Goal: Transaction & Acquisition: Purchase product/service

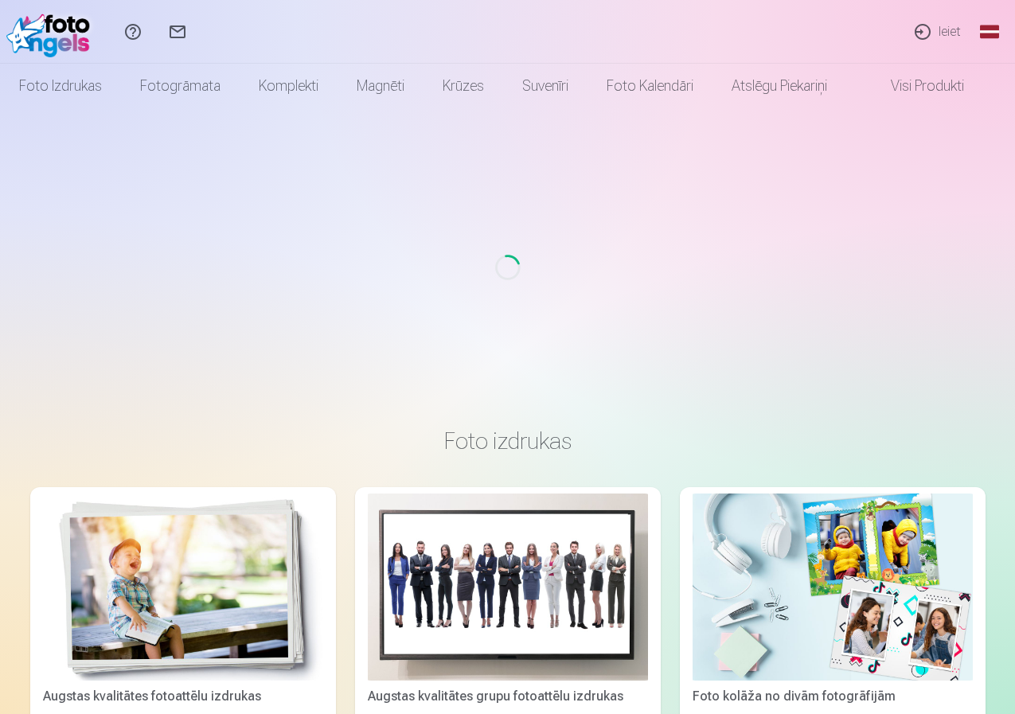
click at [945, 27] on link "Ieiet" at bounding box center [936, 32] width 73 height 64
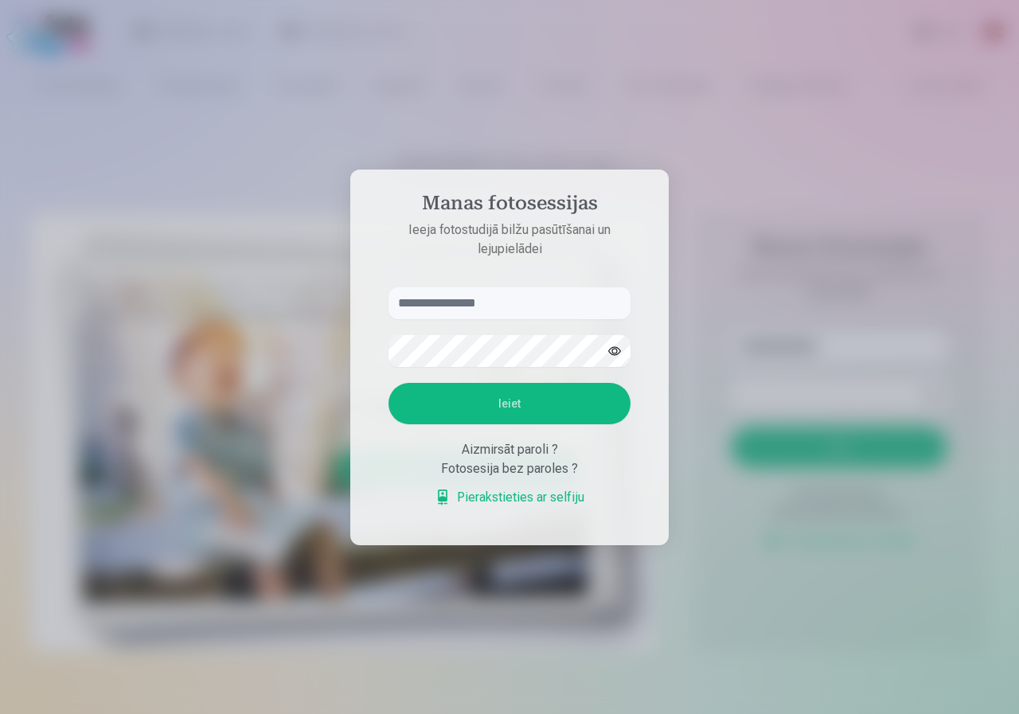
click at [467, 300] on input "text" at bounding box center [509, 303] width 242 height 32
type input "**********"
click at [388, 383] on button "Ieiet" at bounding box center [509, 403] width 242 height 41
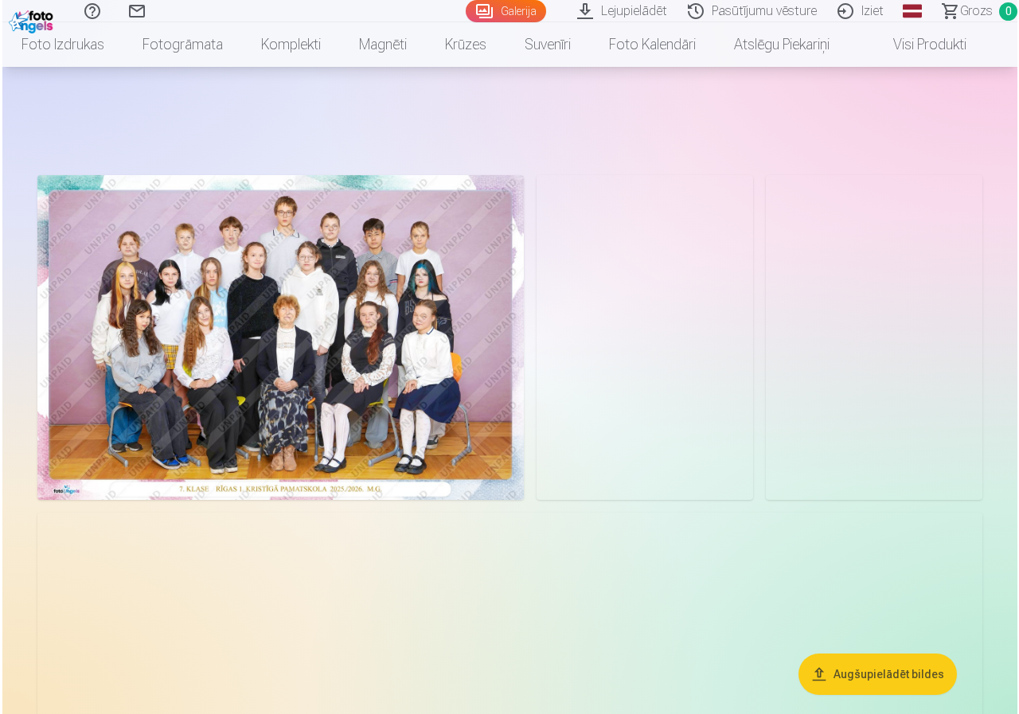
scroll to position [80, 0]
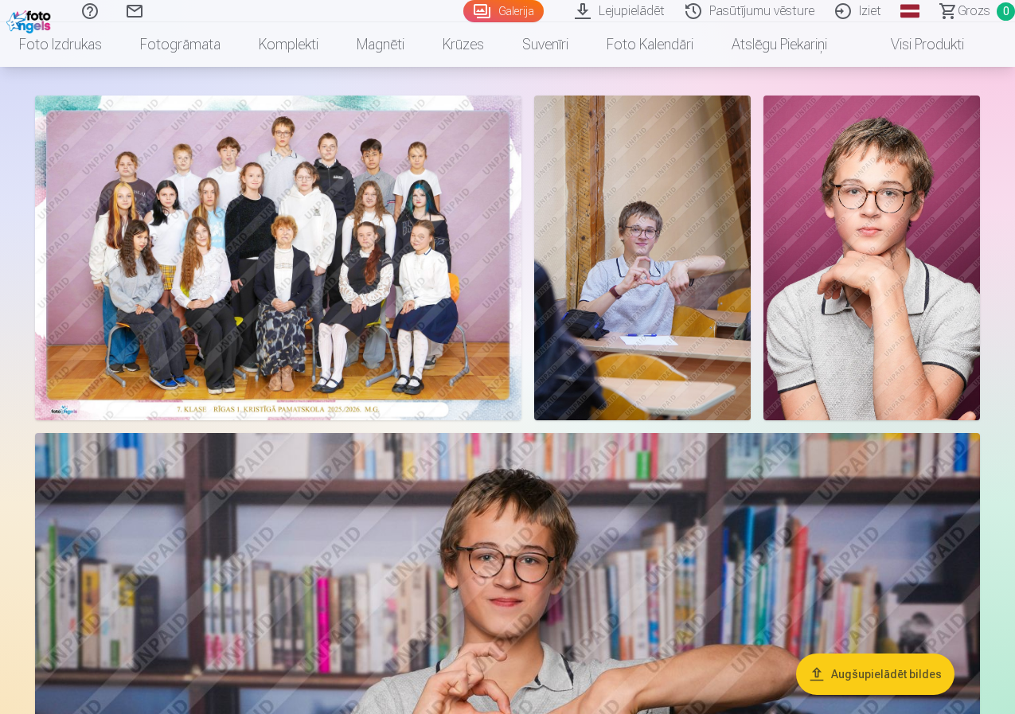
click at [348, 329] on img at bounding box center [278, 257] width 486 height 325
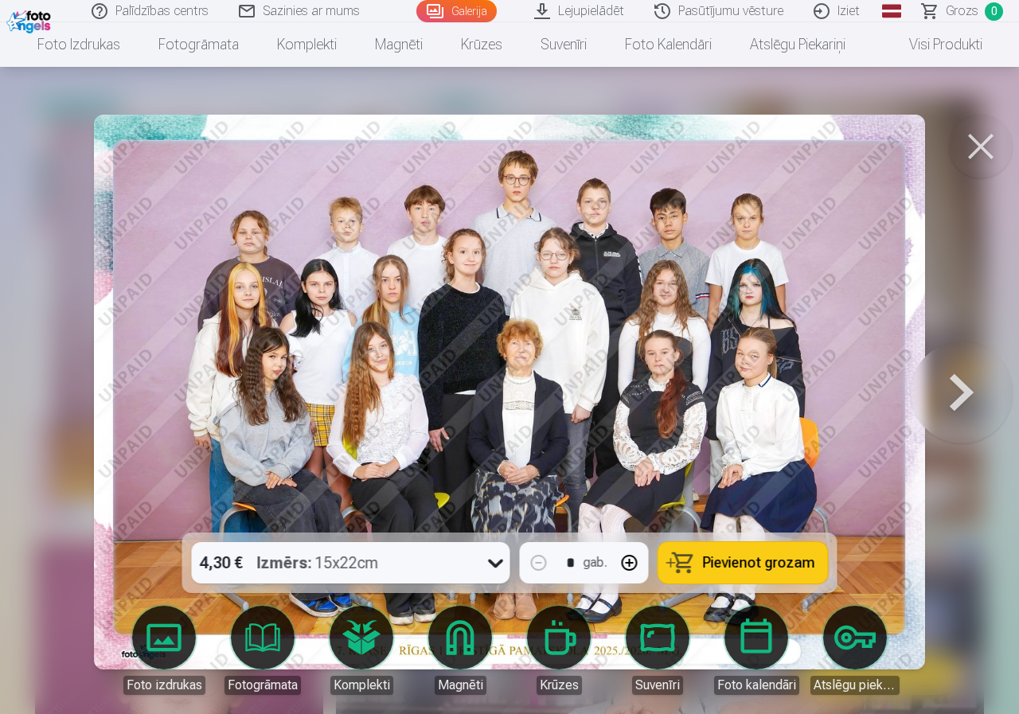
click at [746, 565] on span "Pievienot grozam" at bounding box center [759, 562] width 112 height 14
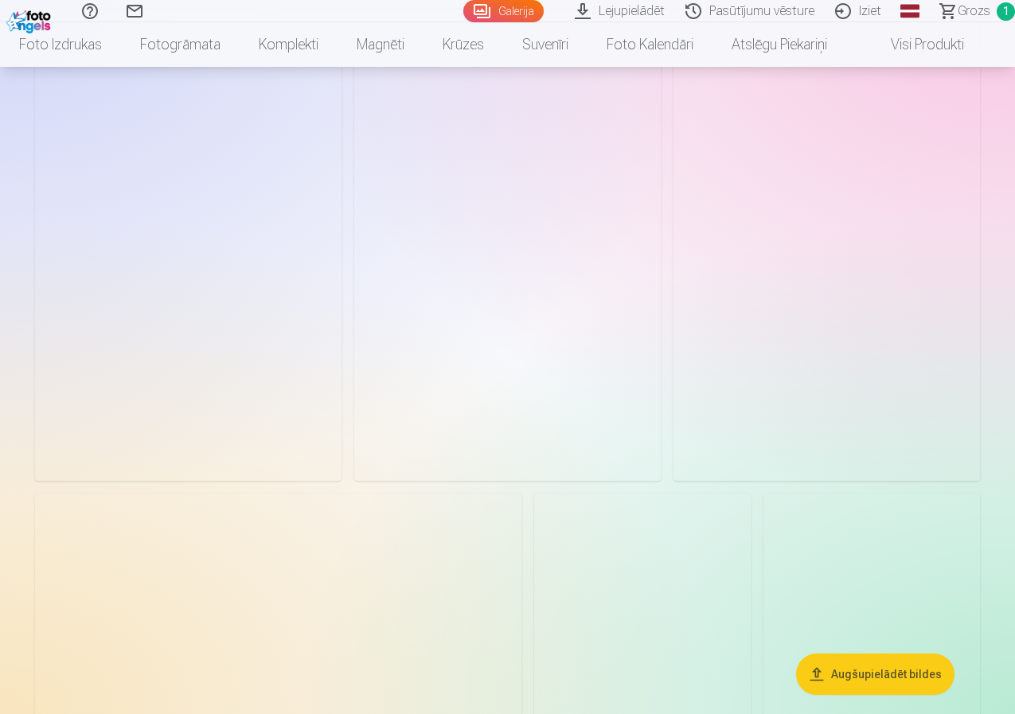
scroll to position [2865, 0]
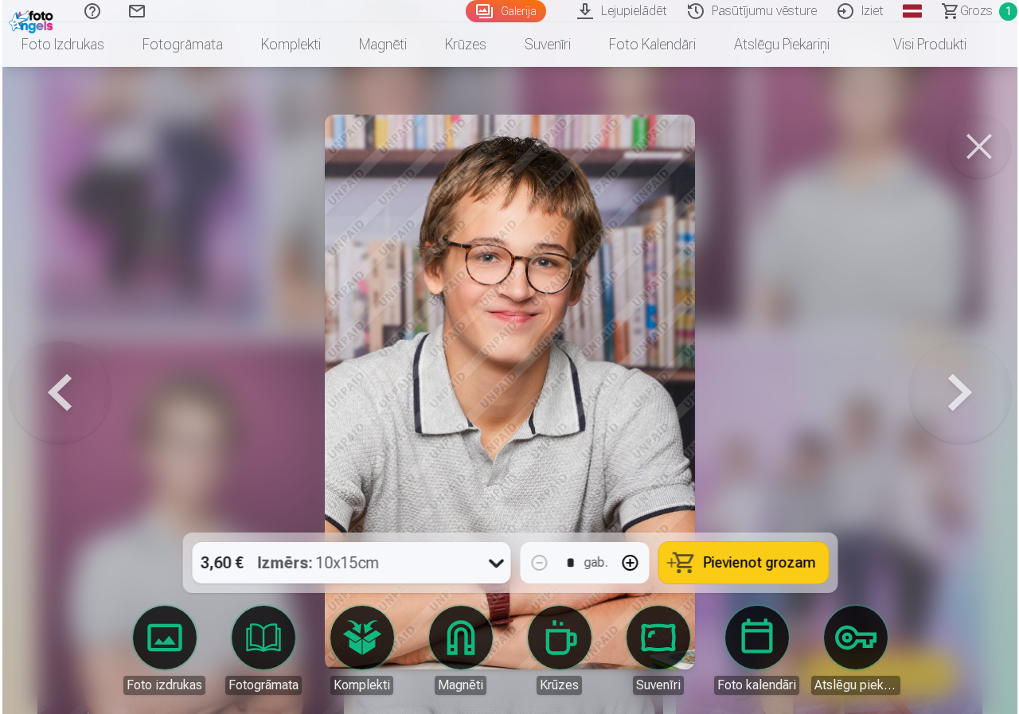
scroll to position [2954, 0]
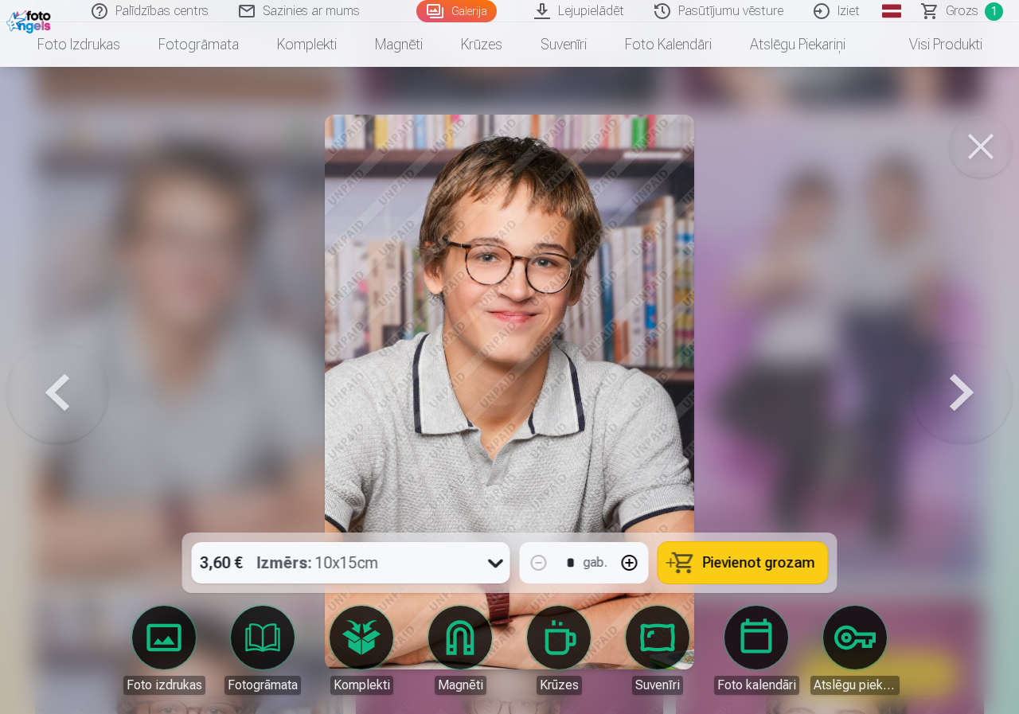
click at [793, 567] on span "Pievienot grozam" at bounding box center [759, 562] width 112 height 14
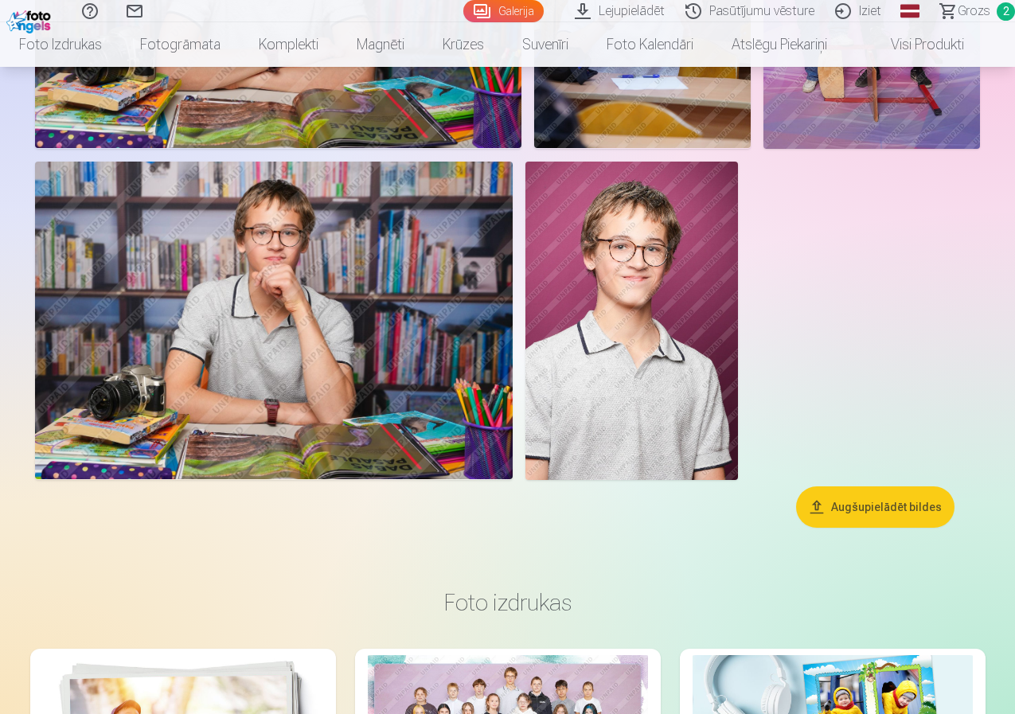
scroll to position [3820, 0]
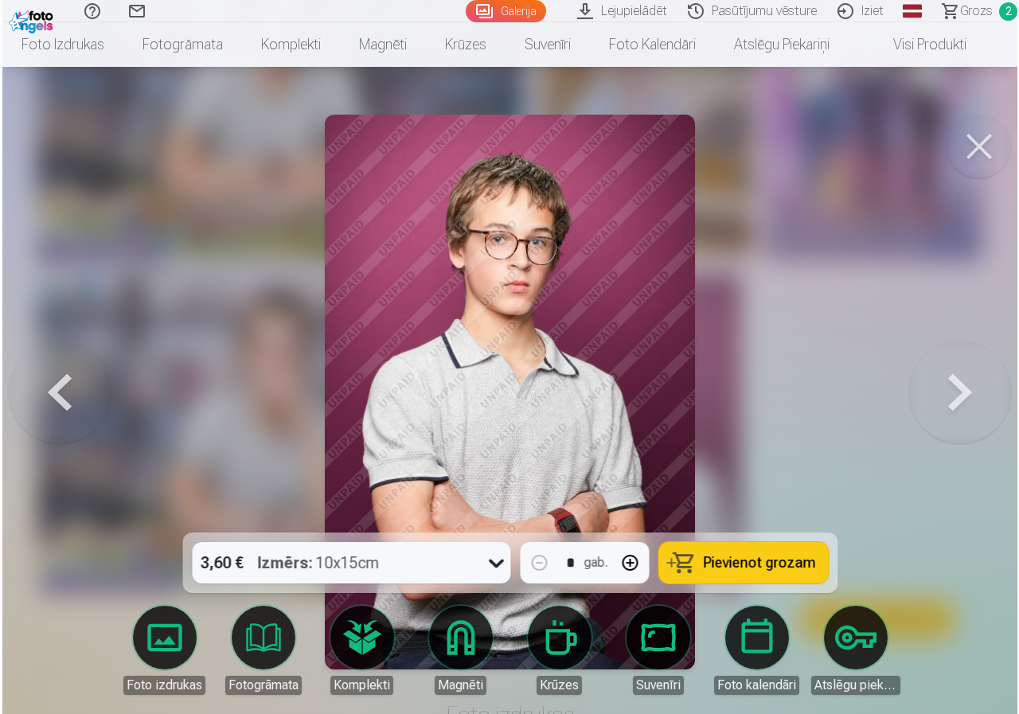
scroll to position [3834, 0]
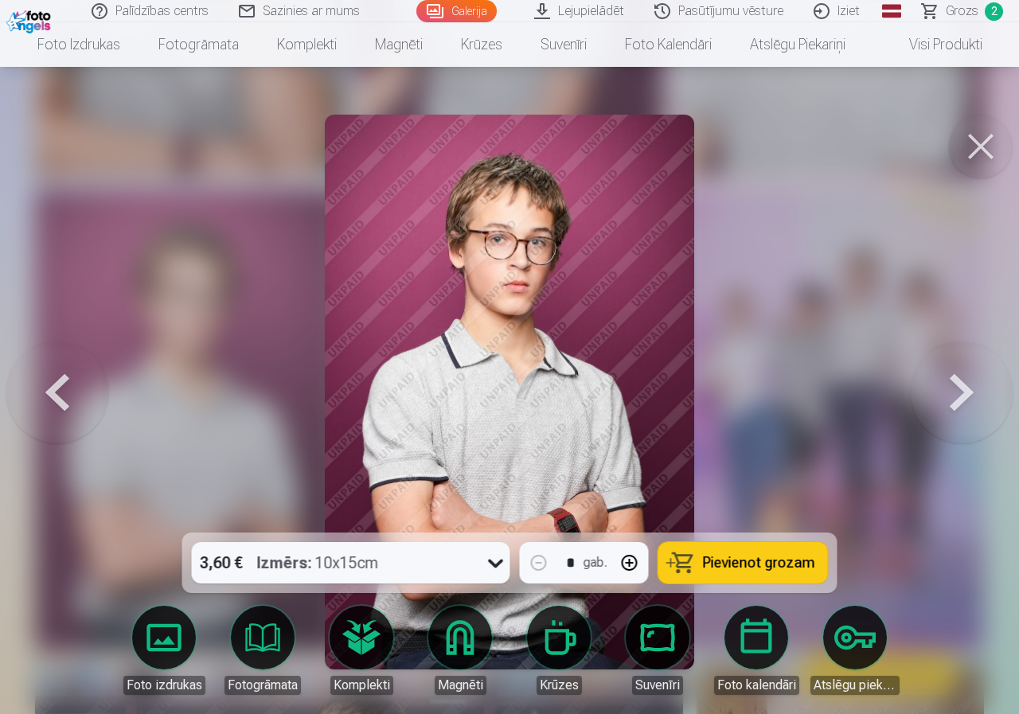
click at [759, 566] on span "Pievienot grozam" at bounding box center [759, 562] width 112 height 14
click at [985, 144] on button at bounding box center [981, 147] width 64 height 64
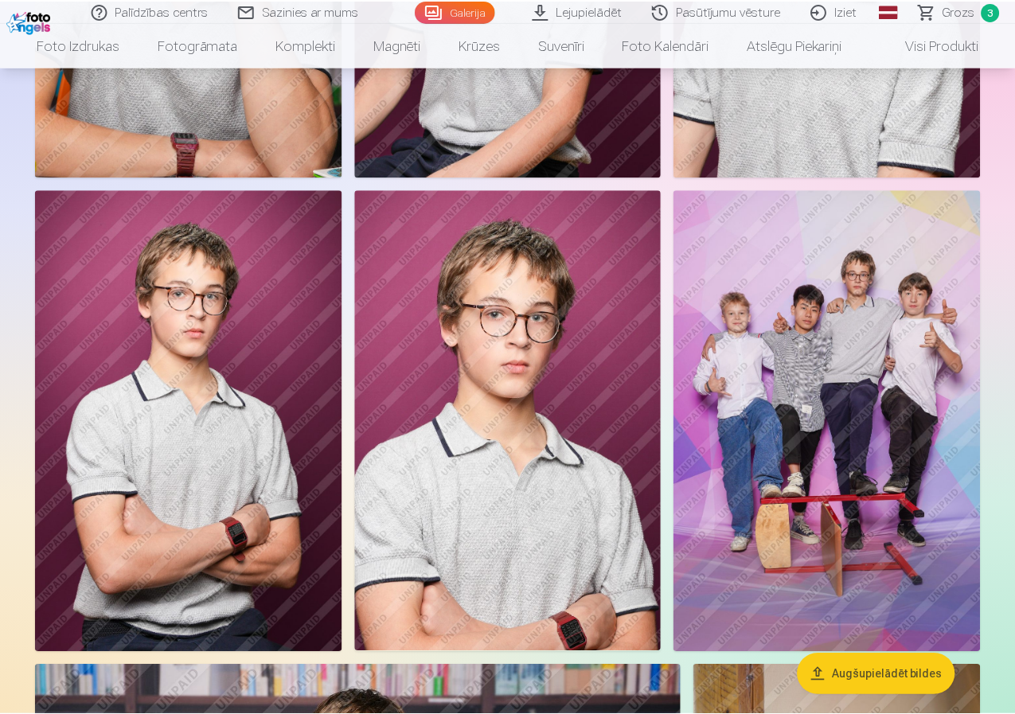
scroll to position [3820, 0]
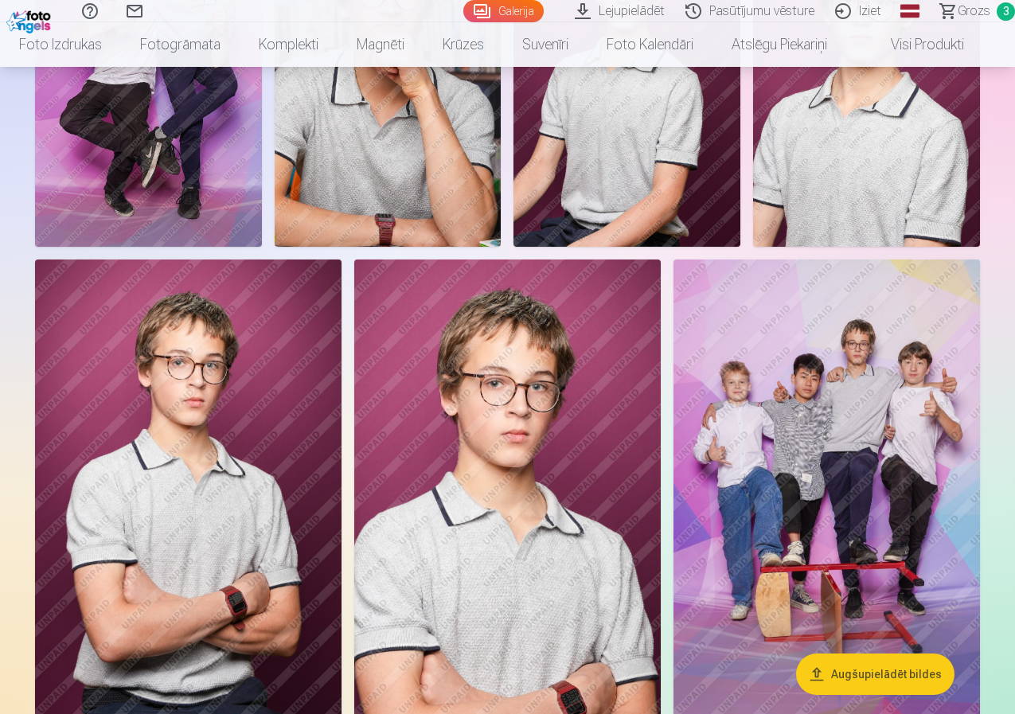
click at [262, 132] on img at bounding box center [148, 77] width 227 height 340
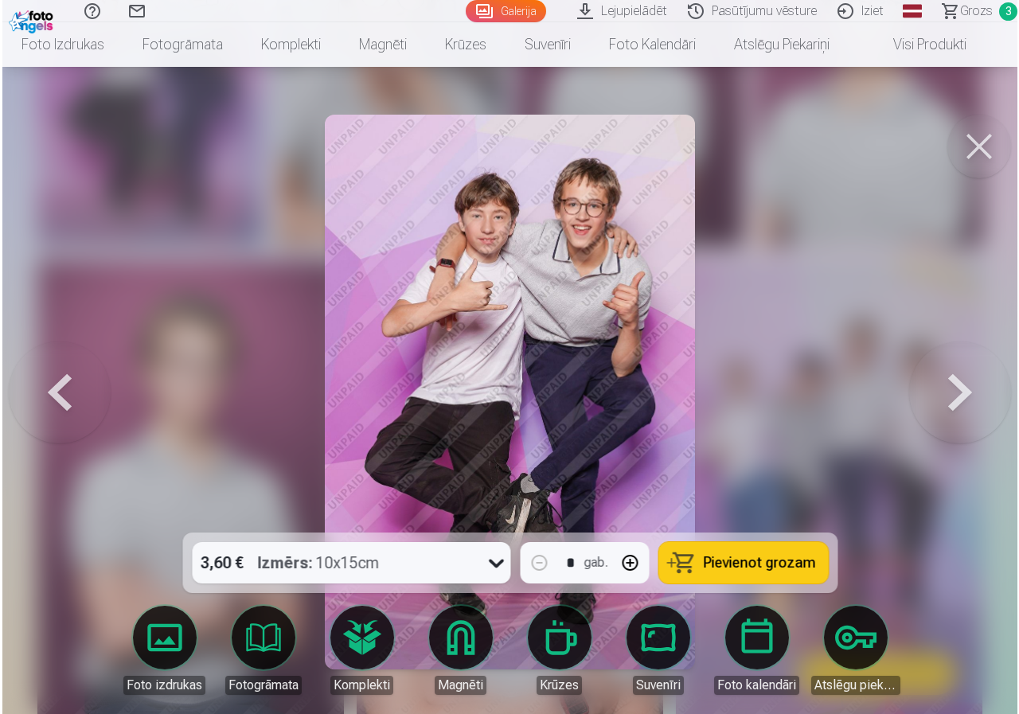
scroll to position [3034, 0]
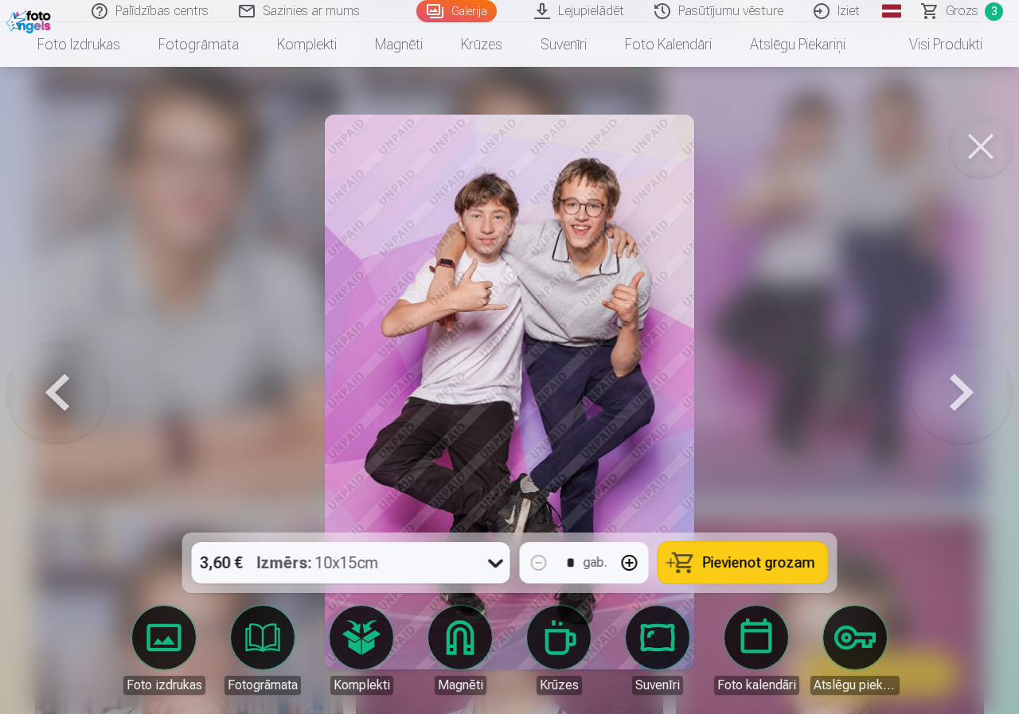
click at [762, 570] on span "Pievienot grozam" at bounding box center [759, 562] width 112 height 14
click at [972, 142] on button at bounding box center [981, 147] width 64 height 64
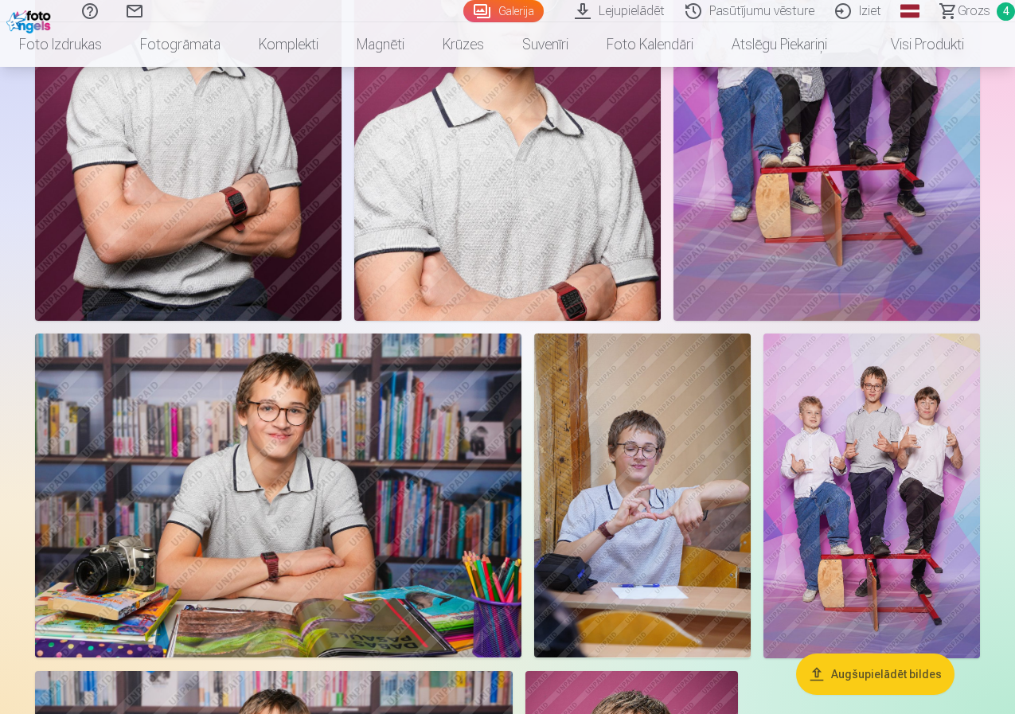
scroll to position [3422, 0]
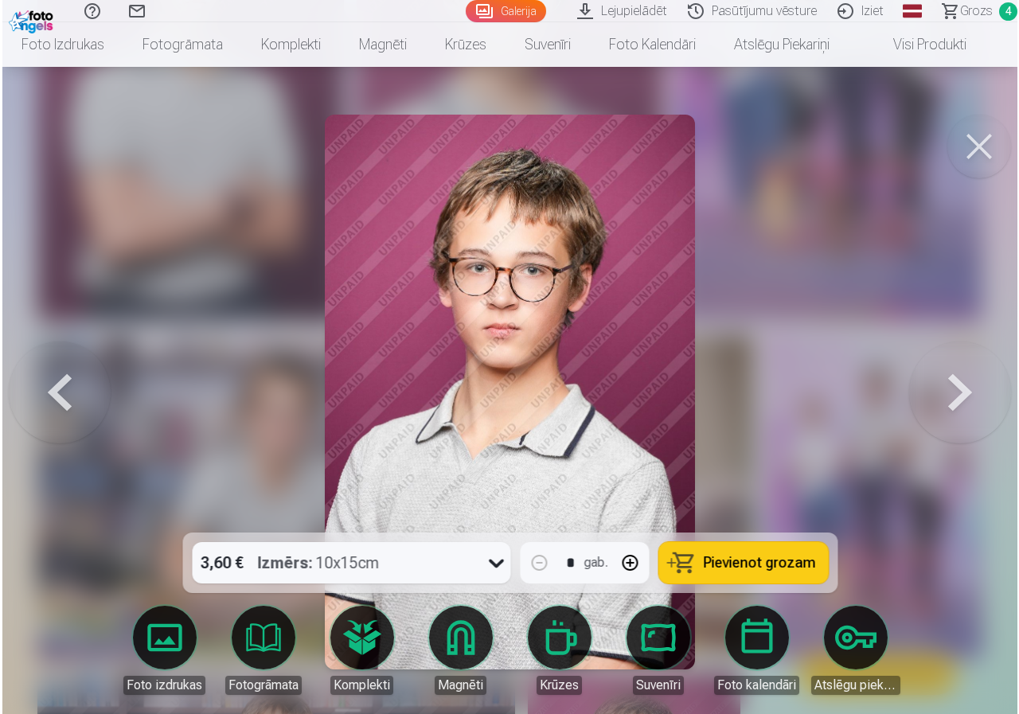
scroll to position [3434, 0]
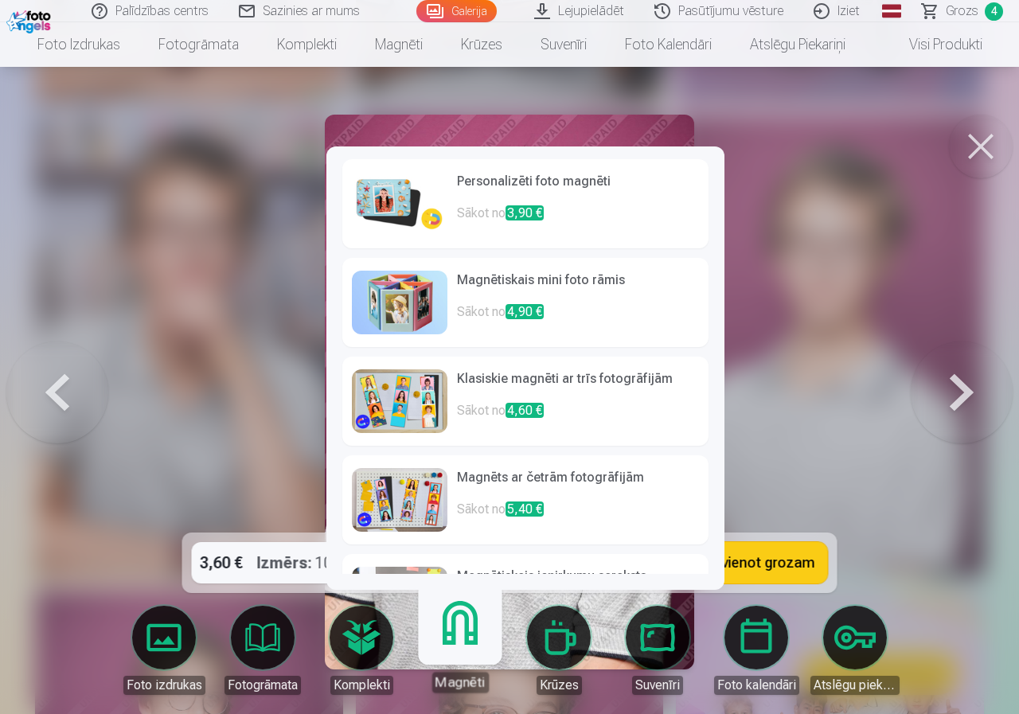
click at [437, 206] on img at bounding box center [399, 204] width 95 height 64
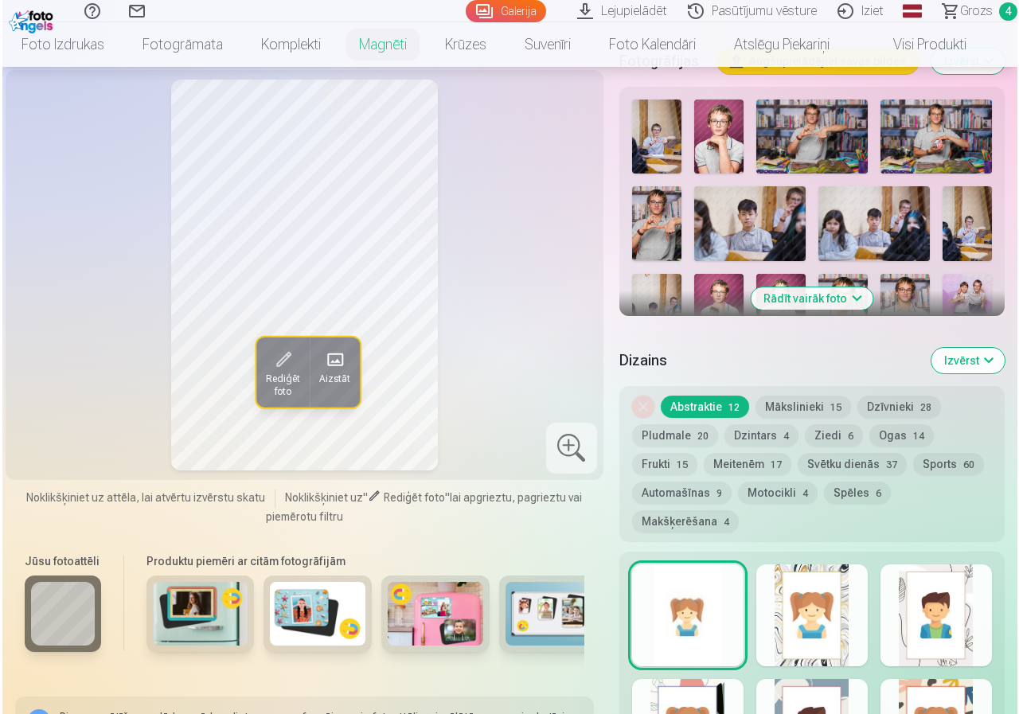
scroll to position [637, 0]
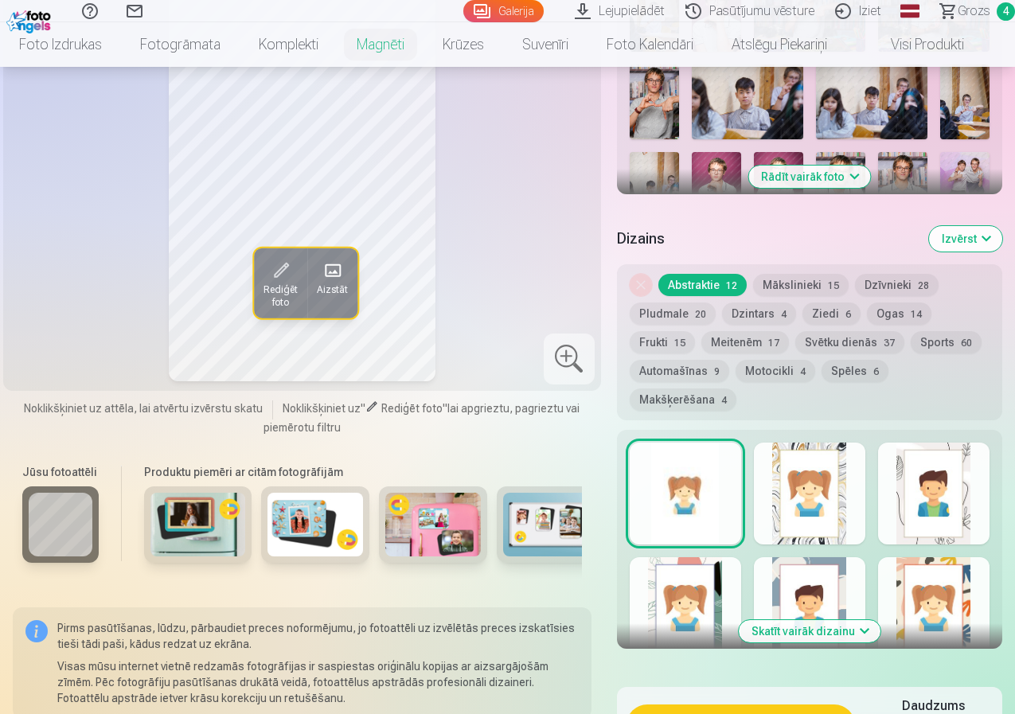
click at [746, 704] on button "Pievienot grozam : 3,90 €" at bounding box center [740, 724] width 228 height 41
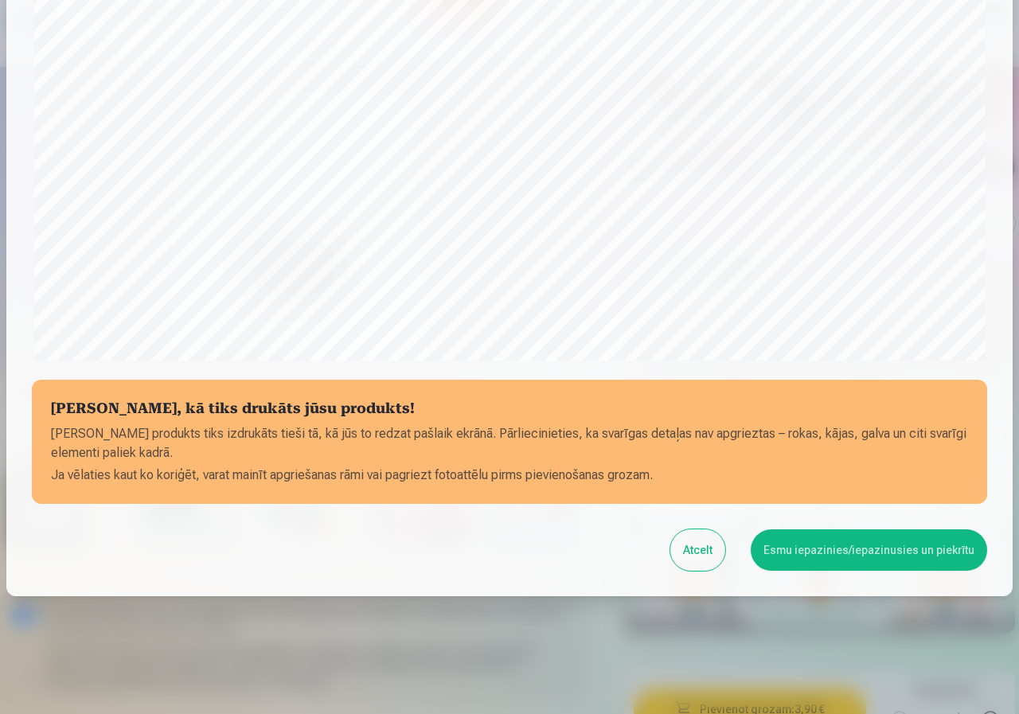
scroll to position [419, 0]
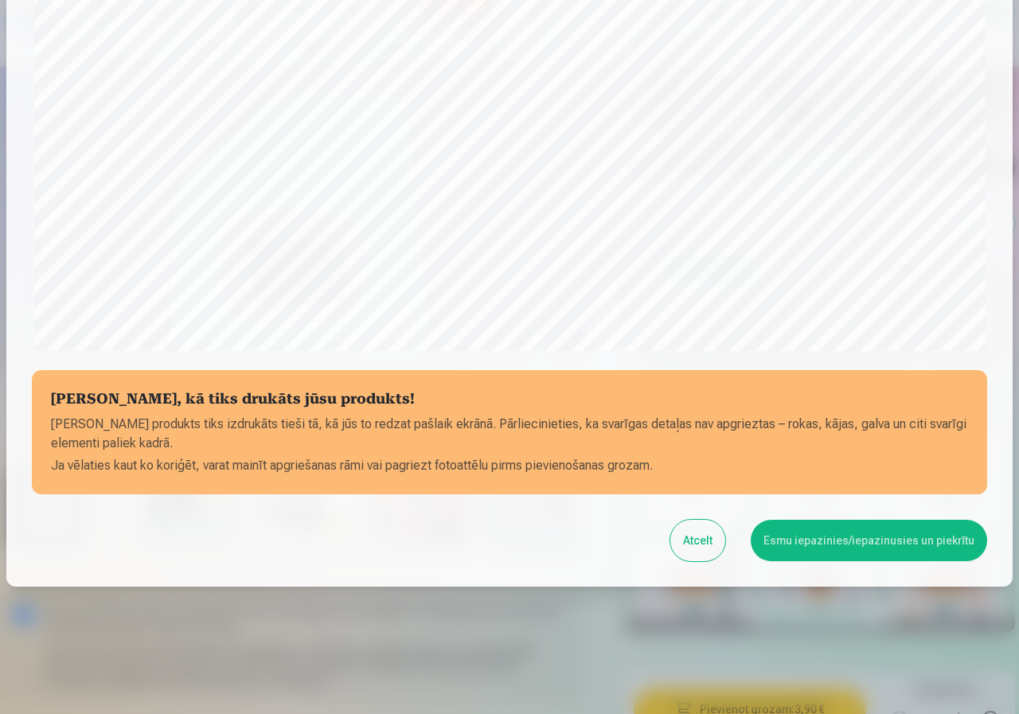
click at [875, 540] on button "Esmu iepazinies/iepazinusies un piekrītu" at bounding box center [868, 540] width 236 height 41
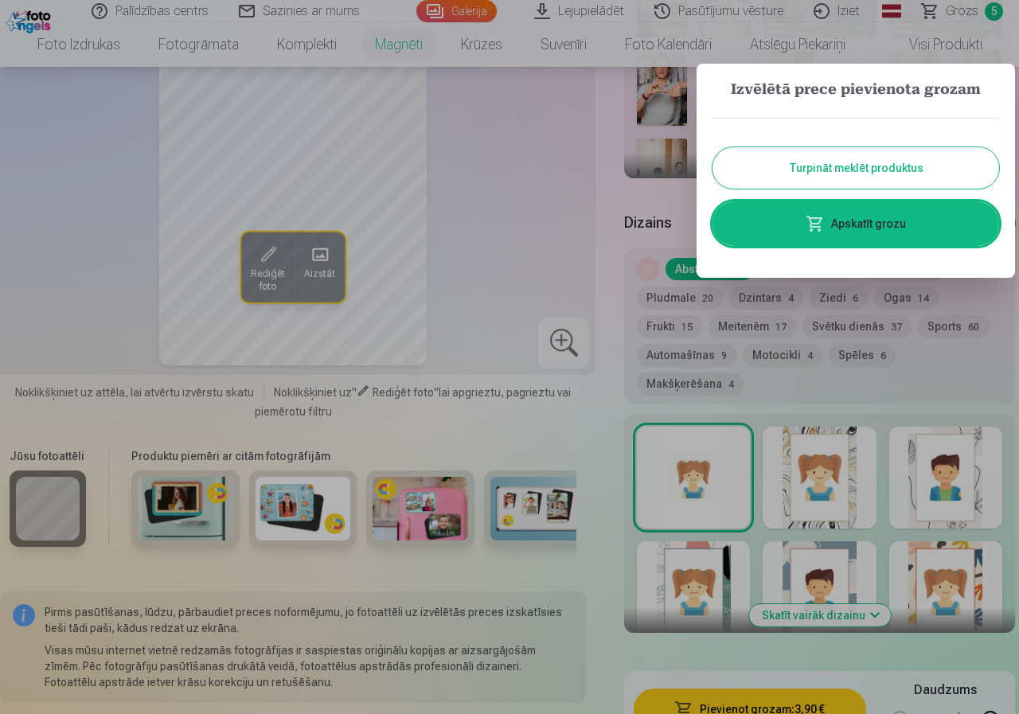
click at [891, 220] on link "Apskatīt grozu" at bounding box center [855, 223] width 286 height 45
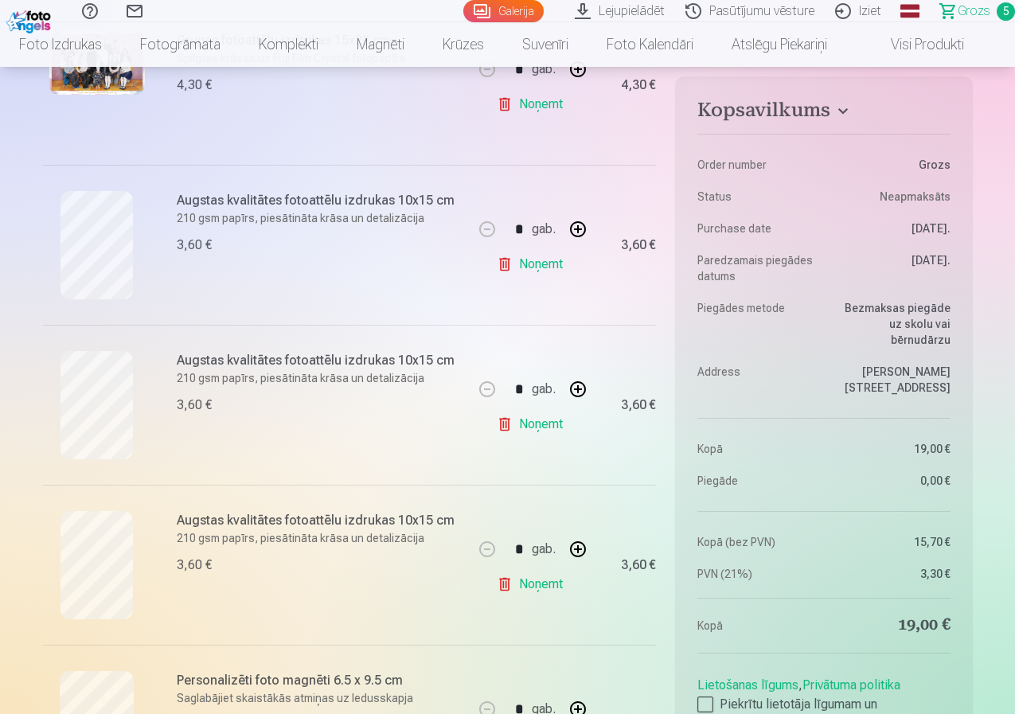
scroll to position [398, 0]
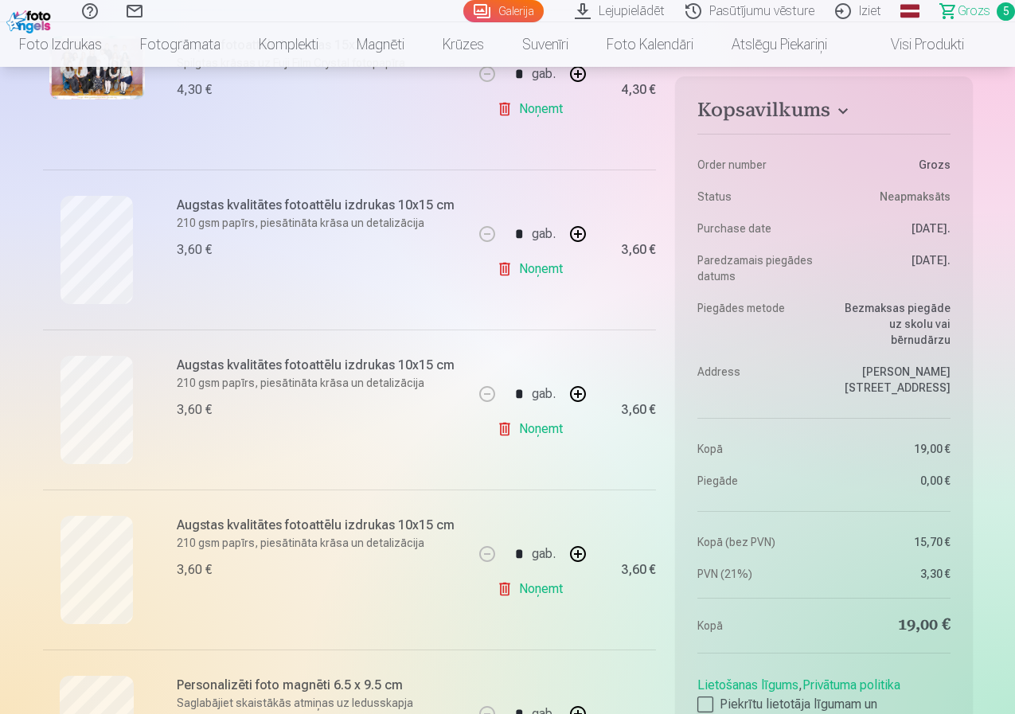
click at [541, 275] on link "Noņemt" at bounding box center [533, 269] width 72 height 32
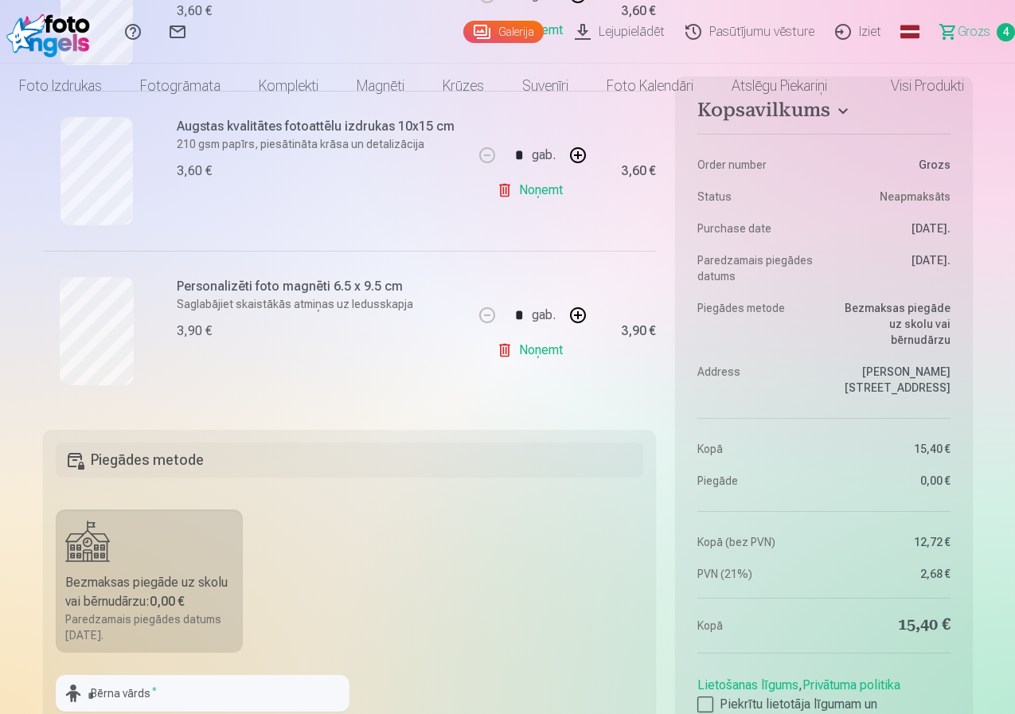
scroll to position [0, 0]
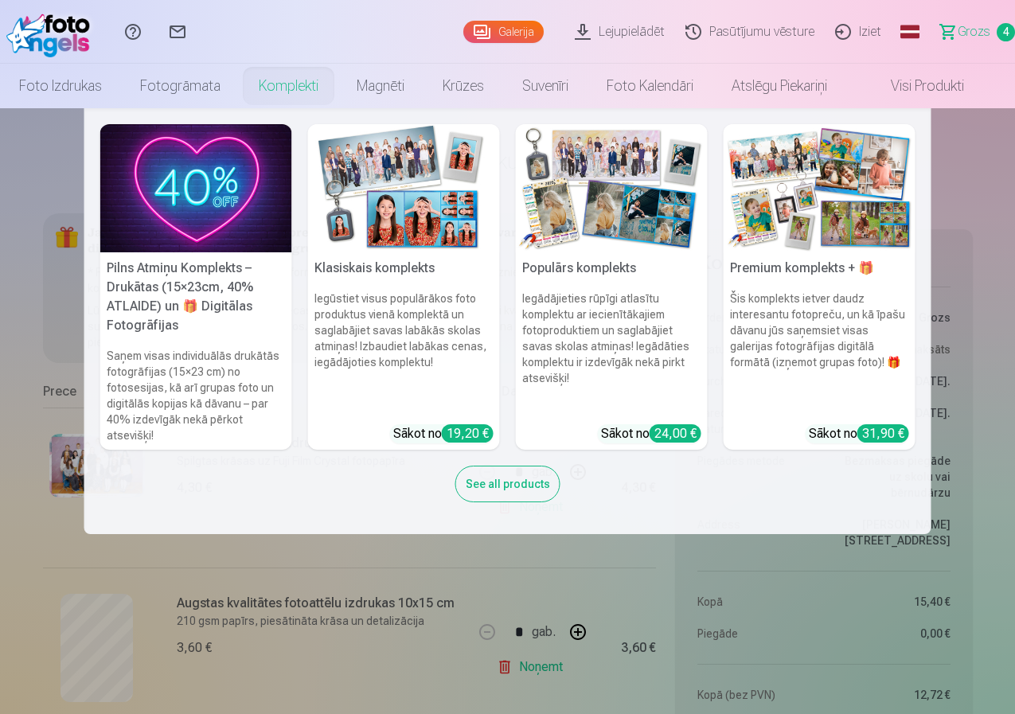
click at [310, 86] on link "Komplekti" at bounding box center [289, 86] width 98 height 45
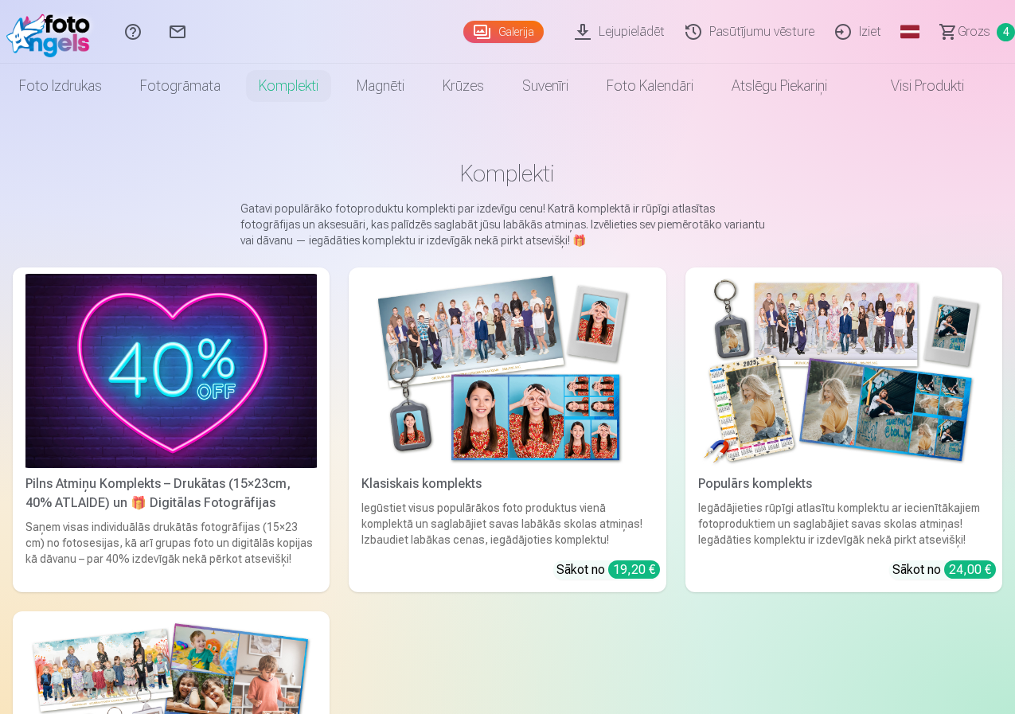
click at [996, 35] on span "4" at bounding box center [1005, 32] width 18 height 18
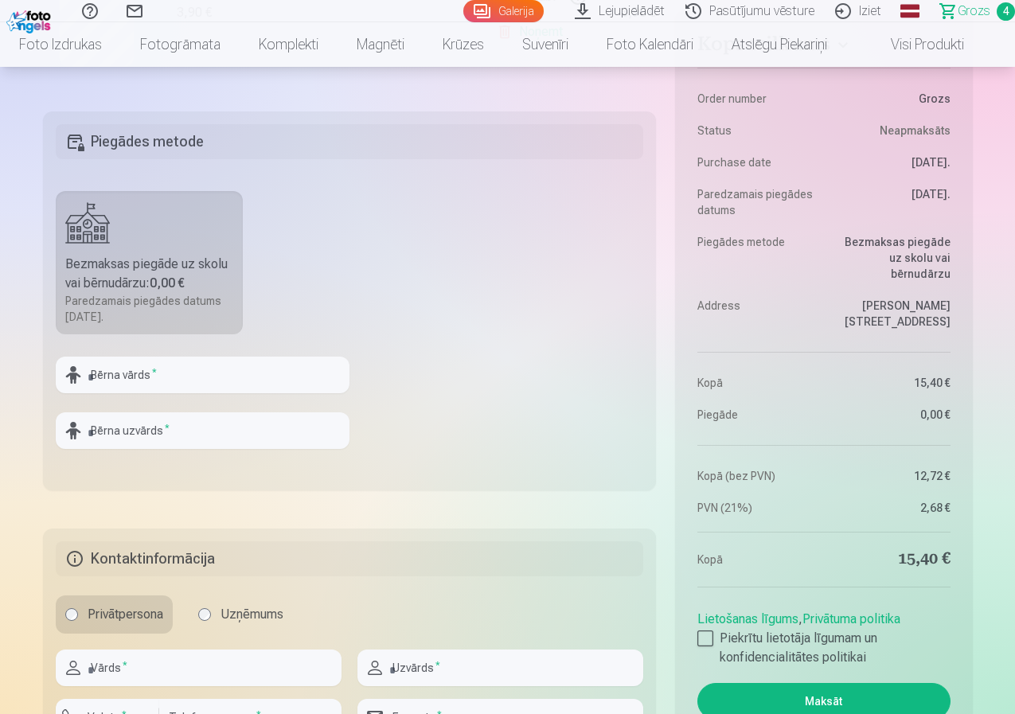
scroll to position [875, 0]
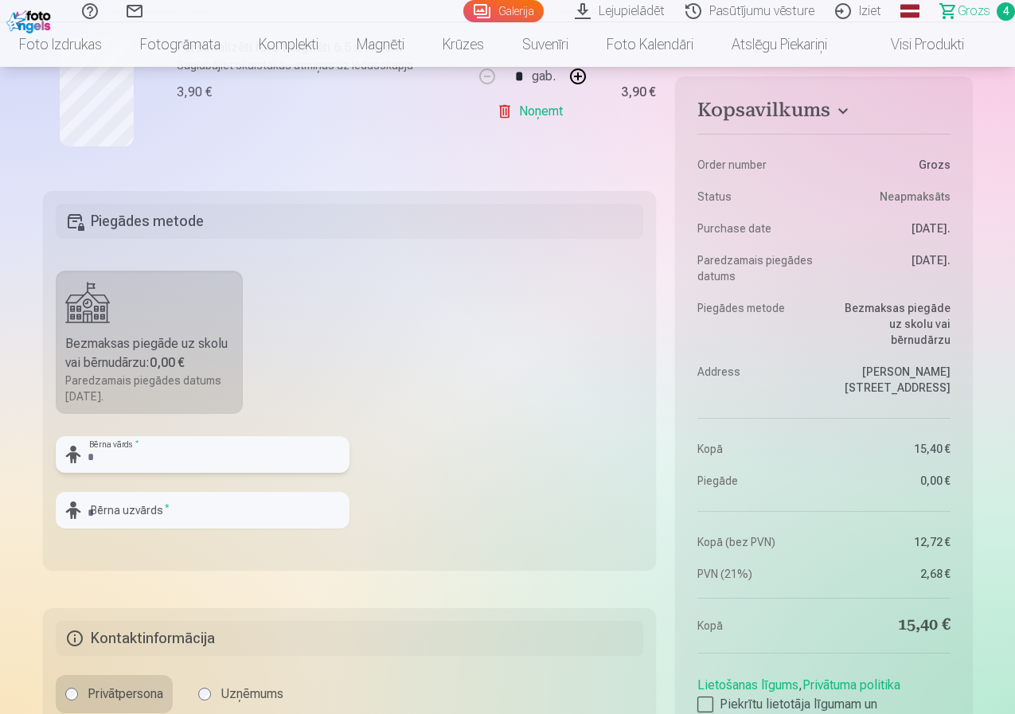
click at [167, 450] on input "text" at bounding box center [203, 454] width 294 height 37
type input "********"
click at [238, 501] on input "text" at bounding box center [203, 510] width 294 height 37
click at [379, 525] on fieldset "Piegādes metode Bezmaksas piegāde uz skolu vai bērnudārzu : 0,00 € Paredzamais …" at bounding box center [350, 380] width 614 height 379
click at [268, 404] on fieldset "Piegādes metode Bezmaksas piegāde uz skolu vai bērnudārzu : 0,00 € Paredzamais …" at bounding box center [350, 380] width 614 height 379
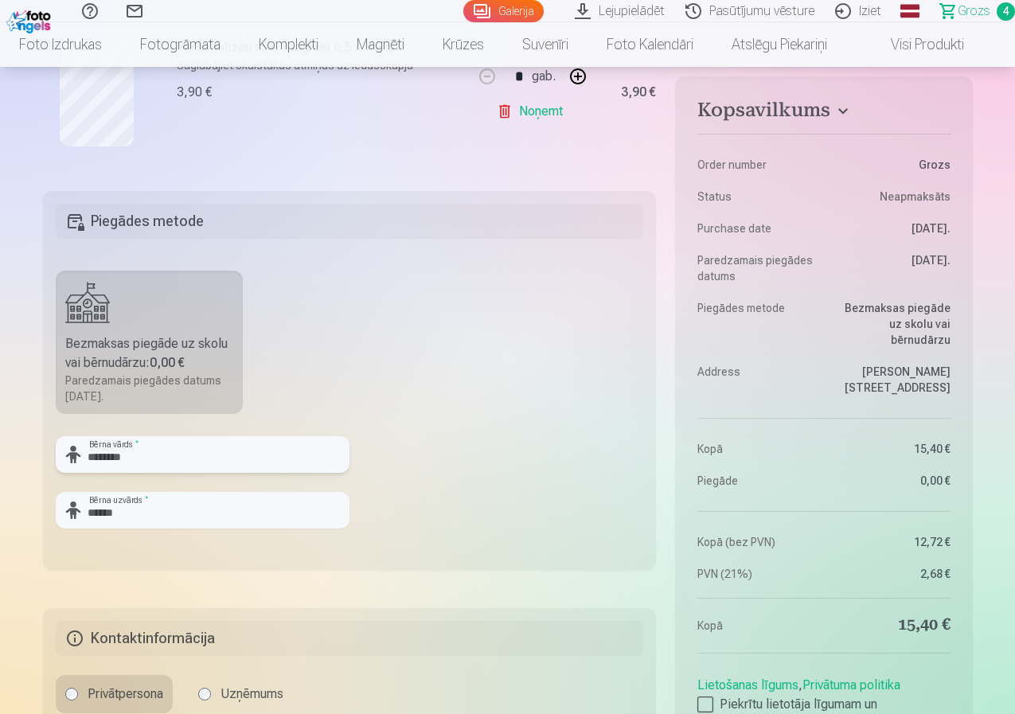
click at [236, 457] on input "********" at bounding box center [203, 454] width 294 height 37
click at [162, 515] on input "******" at bounding box center [203, 510] width 294 height 37
drag, startPoint x: 153, startPoint y: 511, endPoint x: 49, endPoint y: 511, distance: 103.5
click at [49, 511] on fieldset "Piegādes metode Bezmaksas piegāde uz skolu vai bērnudārzu : 0,00 € Paredzamais …" at bounding box center [350, 380] width 614 height 379
click at [92, 456] on input "********" at bounding box center [203, 454] width 294 height 37
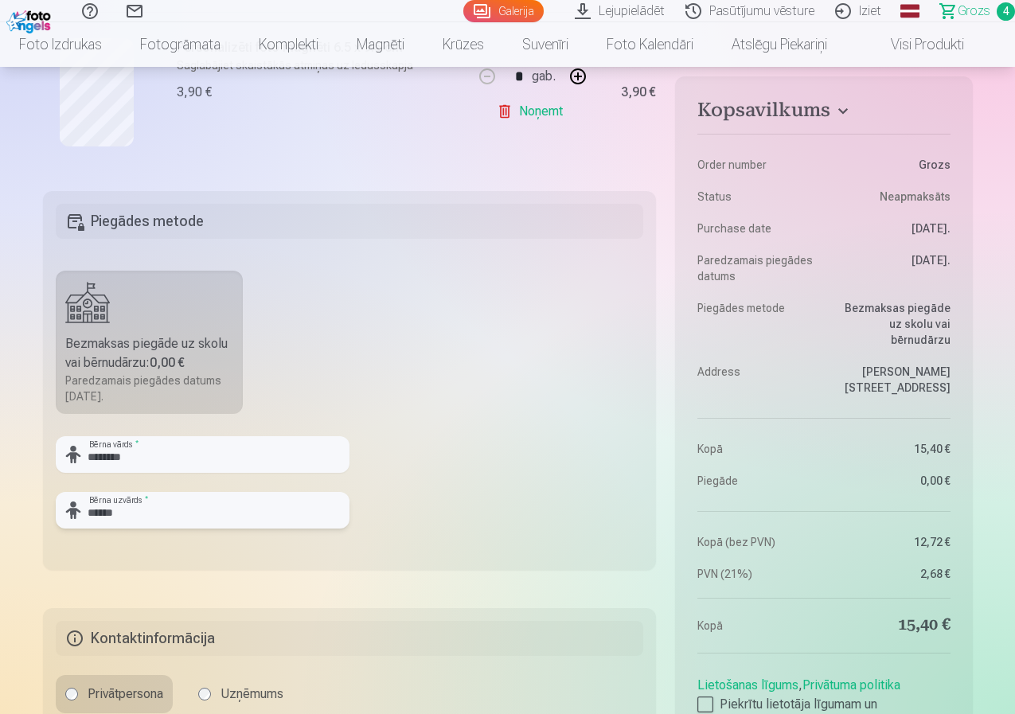
drag, startPoint x: 133, startPoint y: 515, endPoint x: 18, endPoint y: 513, distance: 115.4
type input "******"
click at [427, 400] on fieldset "Piegādes metode Bezmaksas piegāde uz skolu vai bērnudārzu : 0,00 € Paredzamais …" at bounding box center [350, 380] width 614 height 379
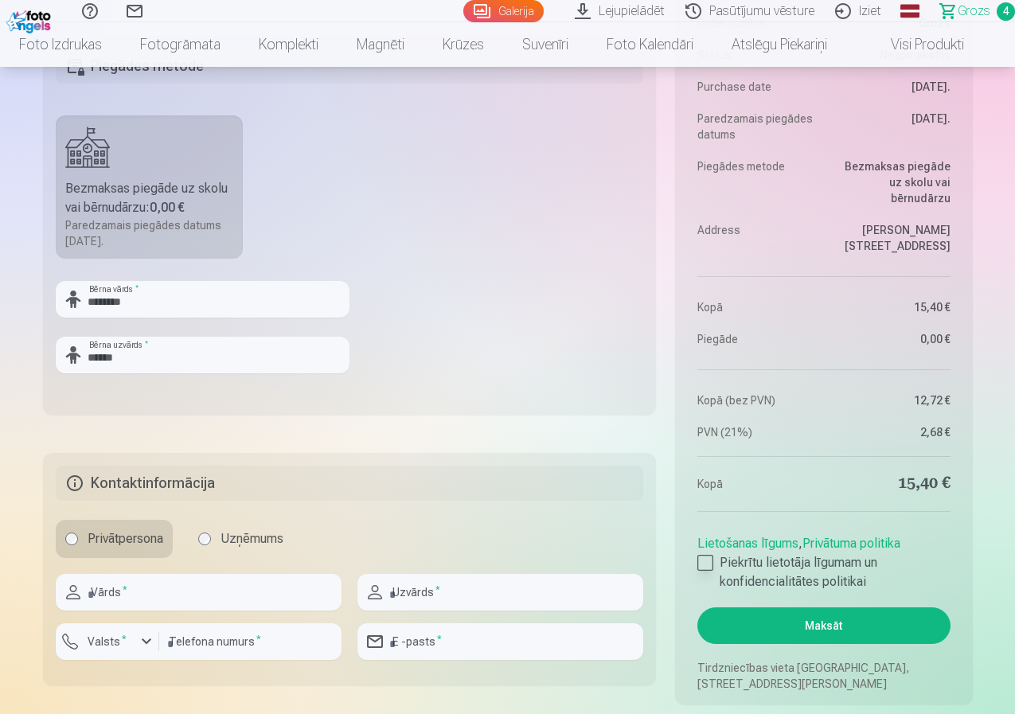
scroll to position [1114, 0]
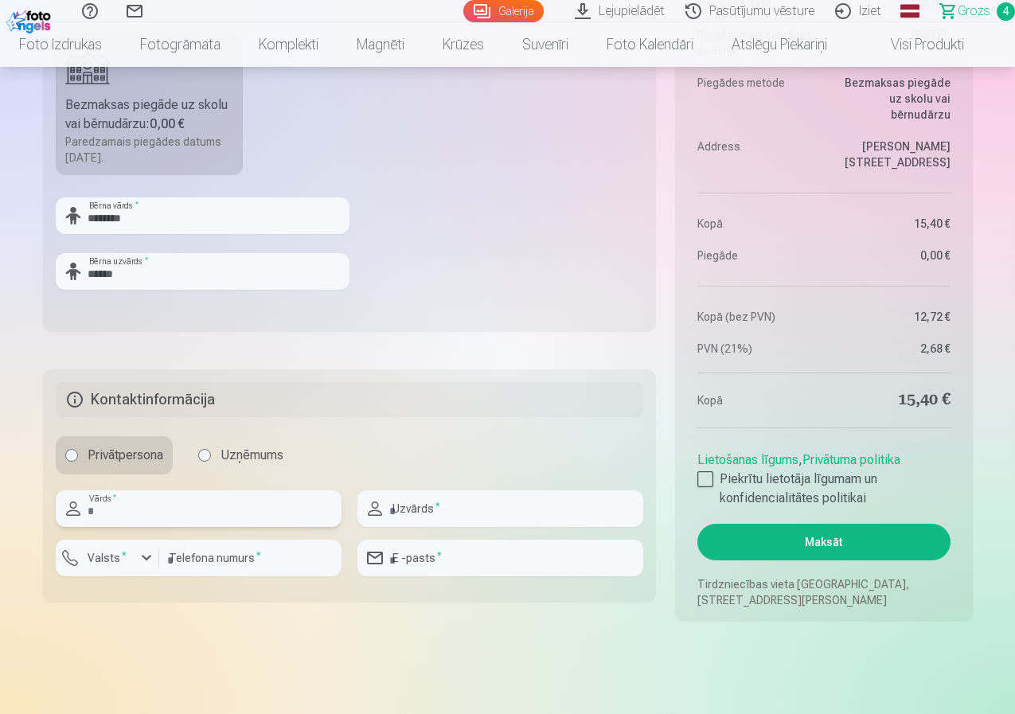
click at [188, 508] on input "text" at bounding box center [199, 508] width 286 height 37
type input "**********"
type input "******"
type input "********"
type input "**********"
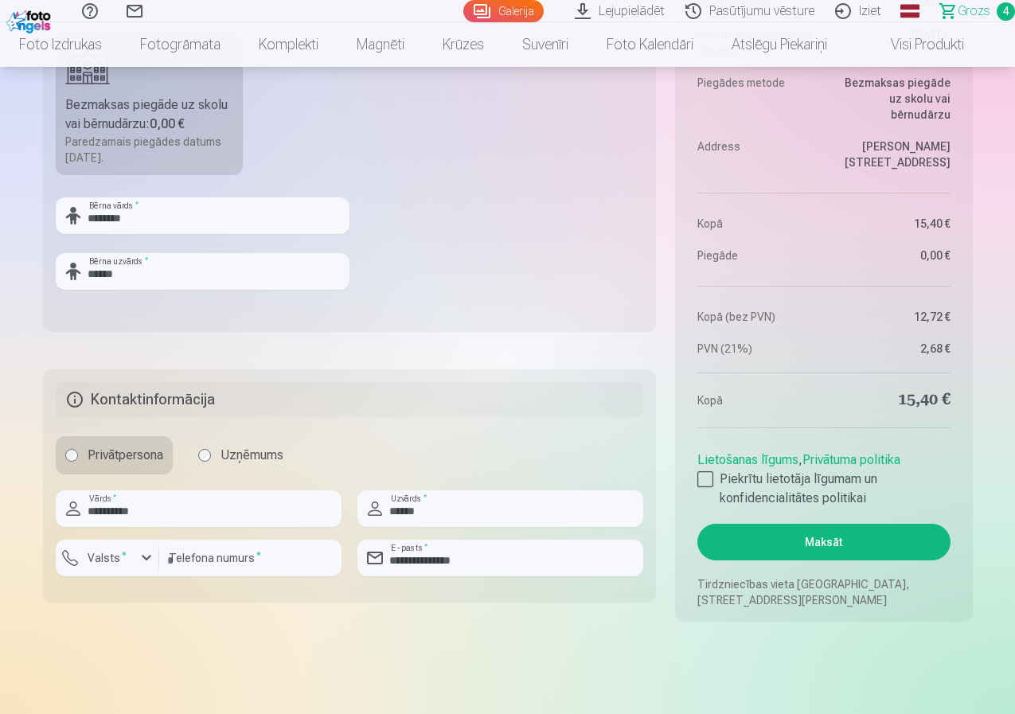
click at [349, 394] on h5 "Kontaktinformācija" at bounding box center [350, 399] width 588 height 35
click at [704, 477] on div at bounding box center [705, 479] width 16 height 16
click at [791, 546] on button "Maksāt" at bounding box center [823, 542] width 252 height 37
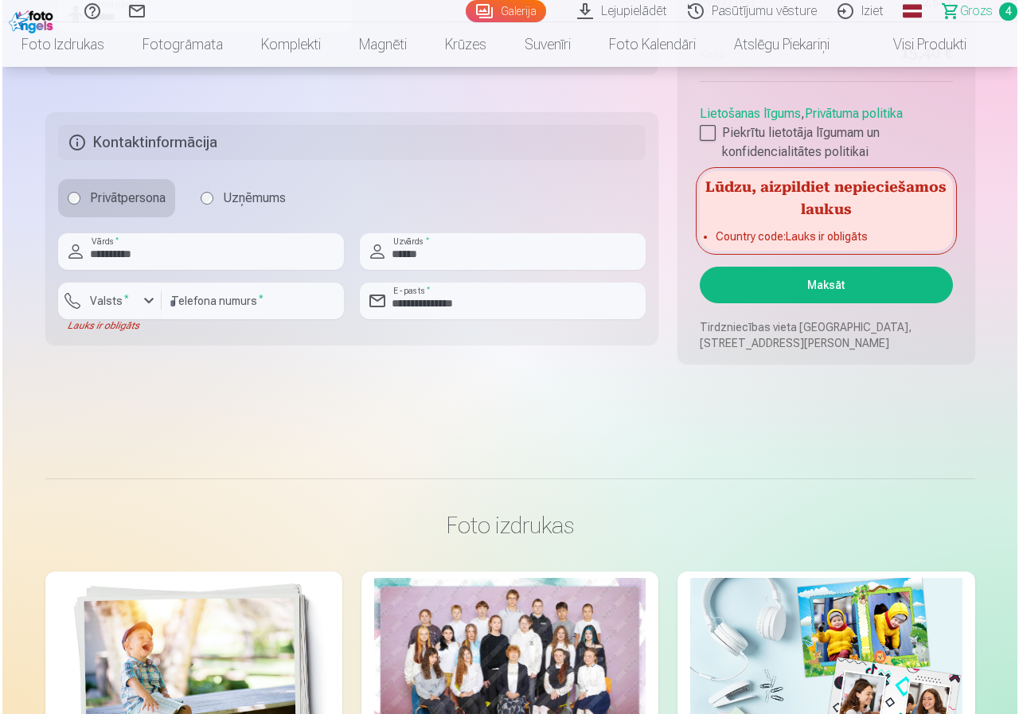
scroll to position [1353, 0]
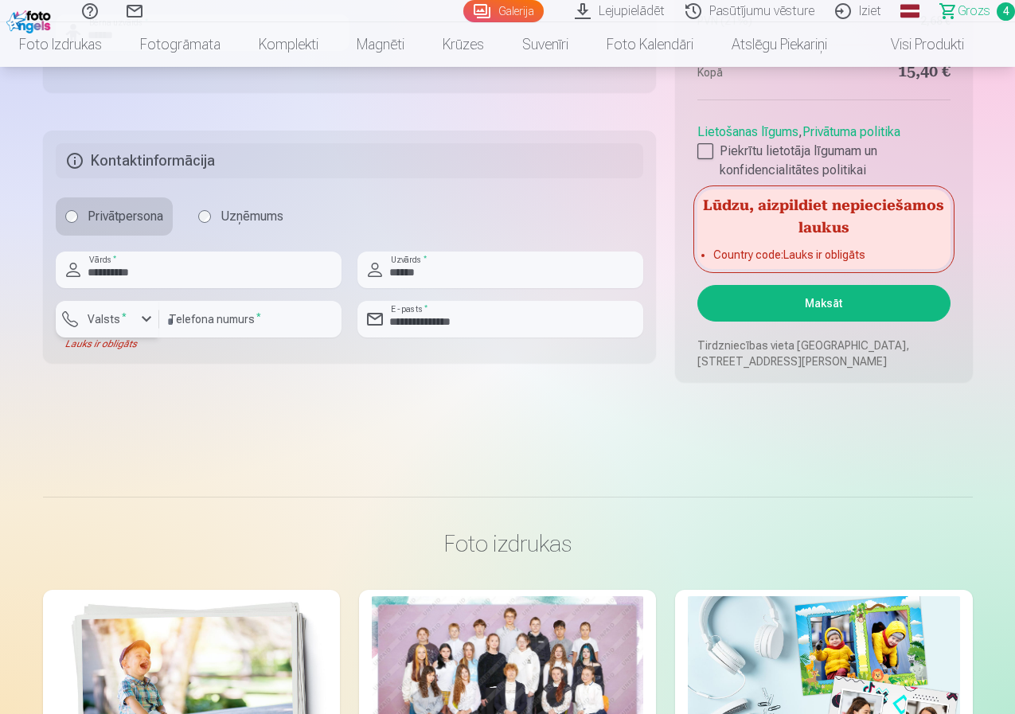
click at [145, 316] on div "button" at bounding box center [146, 319] width 19 height 19
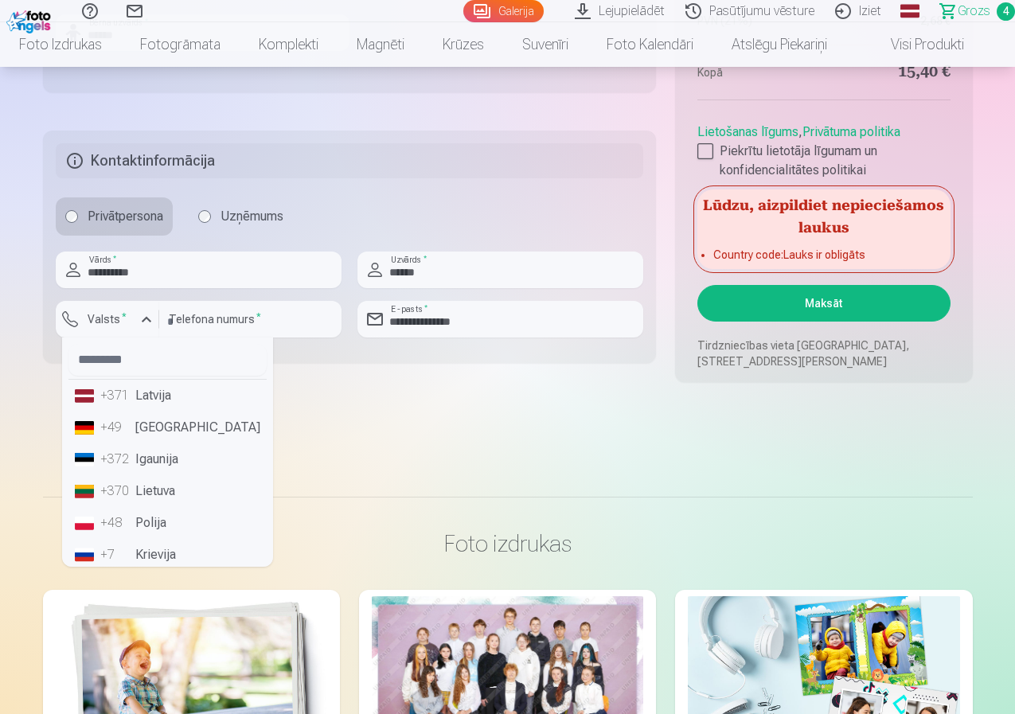
click at [148, 400] on li "+371 Latvija" at bounding box center [167, 396] width 198 height 32
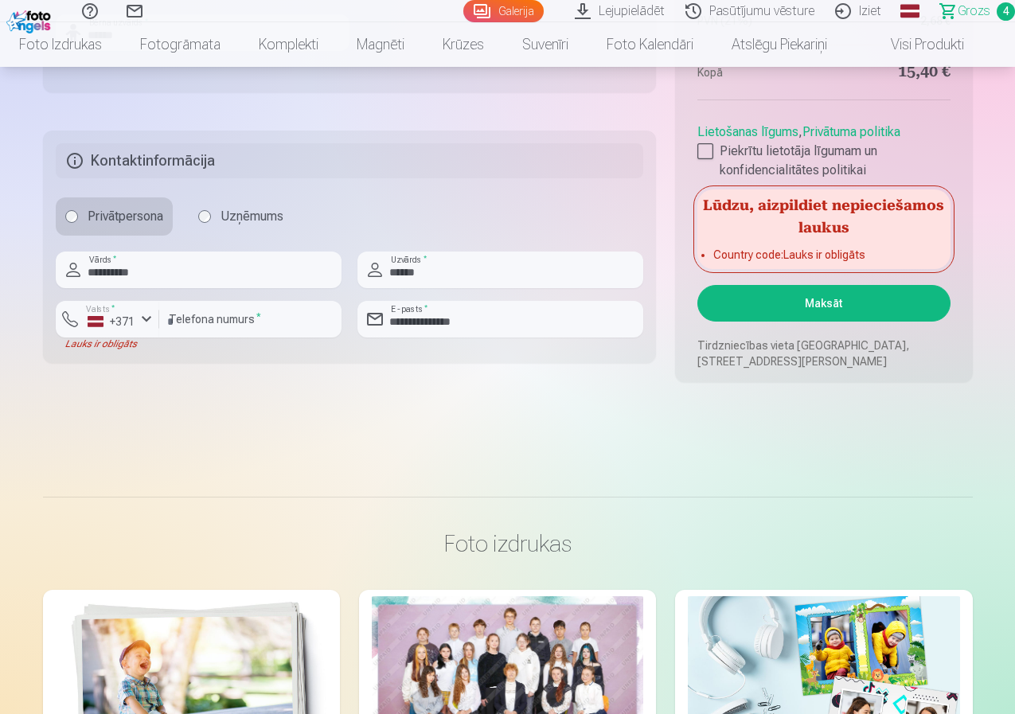
click at [821, 305] on button "Maksāt" at bounding box center [823, 303] width 252 height 37
